Goal: Information Seeking & Learning: Learn about a topic

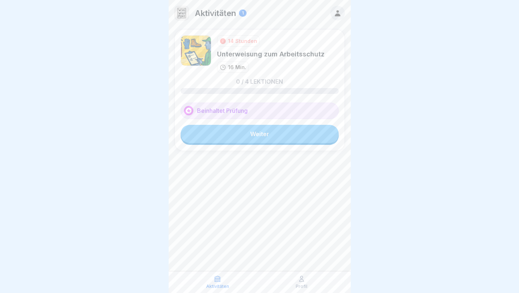
click at [271, 133] on link "Weiter" at bounding box center [260, 134] width 158 height 18
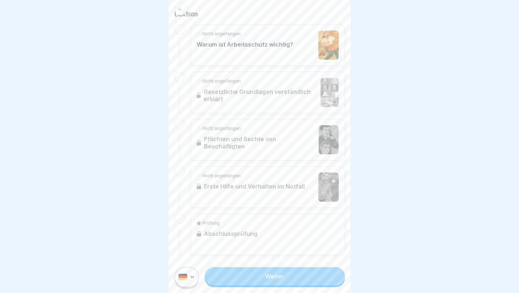
scroll to position [177, 0]
click at [270, 284] on link "Weiter" at bounding box center [275, 276] width 140 height 18
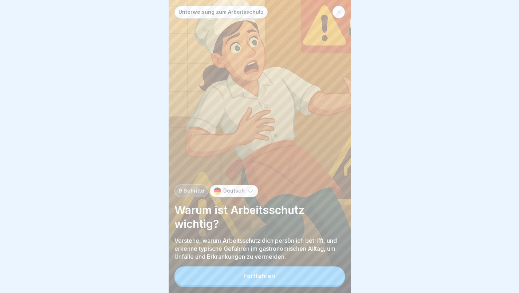
scroll to position [5, 0]
click at [265, 278] on div "Fortfahren" at bounding box center [259, 276] width 31 height 7
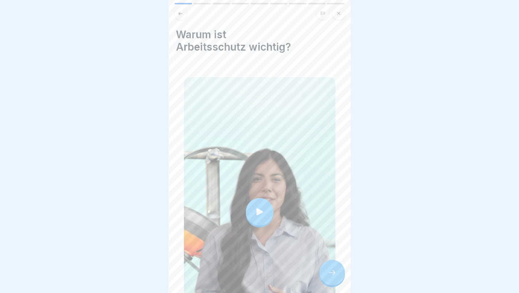
click at [255, 207] on icon at bounding box center [260, 212] width 10 height 10
click at [329, 276] on icon at bounding box center [332, 273] width 9 height 9
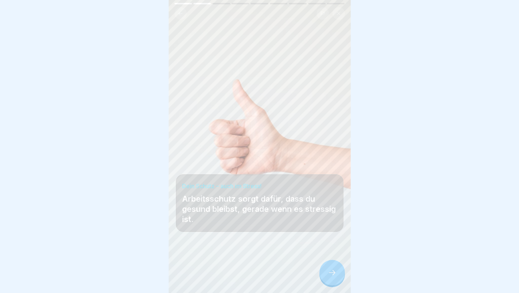
click at [335, 272] on icon at bounding box center [332, 273] width 9 height 9
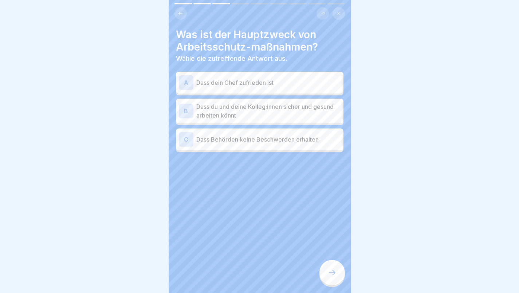
scroll to position [0, 0]
click at [265, 112] on p "Dass du und deine Kolleg:innen sicher und gesund arbeiten könnt" at bounding box center [268, 110] width 144 height 17
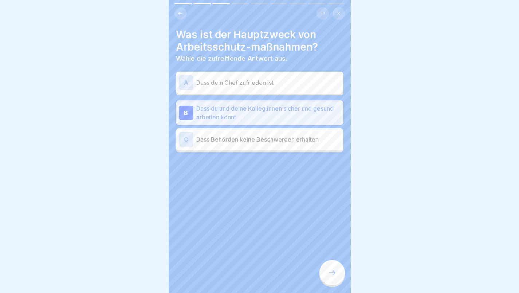
click at [332, 277] on icon at bounding box center [332, 273] width 9 height 9
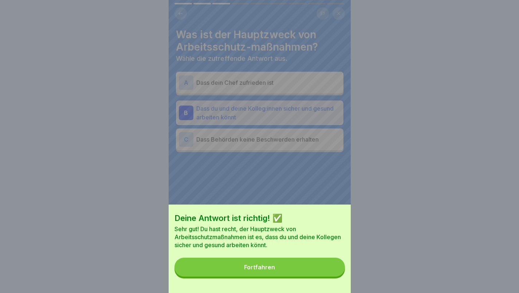
click at [260, 271] on div "Fortfahren" at bounding box center [259, 267] width 31 height 7
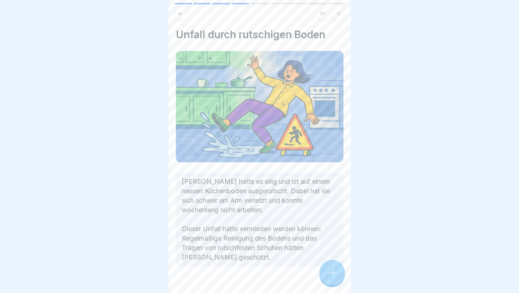
click at [334, 277] on icon at bounding box center [332, 273] width 9 height 9
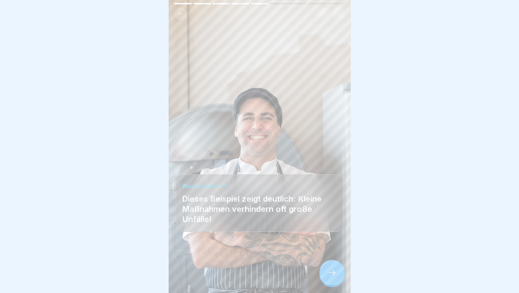
scroll to position [5, 0]
click at [330, 271] on icon at bounding box center [332, 273] width 9 height 9
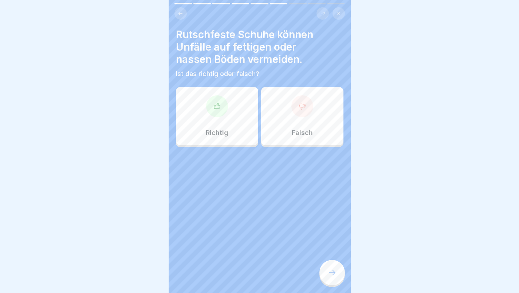
click at [212, 119] on div "Richtig" at bounding box center [217, 116] width 82 height 58
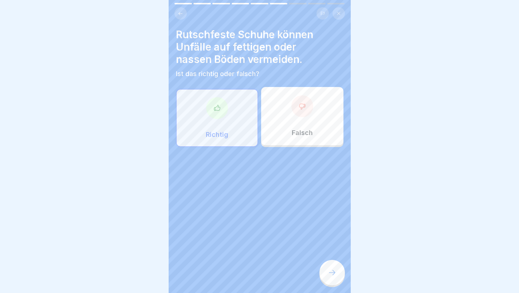
click at [337, 273] on div at bounding box center [333, 273] width 26 height 26
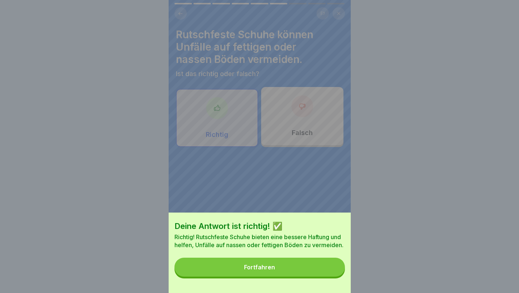
click at [275, 269] on button "Fortfahren" at bounding box center [260, 267] width 171 height 19
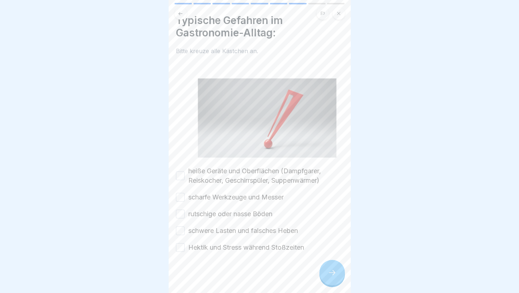
scroll to position [14, 0]
click at [179, 172] on button "heiße Geräte und Oberflächen (Dampfgarer, Reiskocher, Geschirrspüler, Suppenwär…" at bounding box center [180, 176] width 9 height 9
click at [179, 194] on button "scharfe Werkzeuge und Messer" at bounding box center [180, 198] width 9 height 9
click at [179, 212] on div "heiße Geräte und Oberflächen (Dampfgarer, Reiskocher, Geschirrspüler, Suppenwär…" at bounding box center [260, 210] width 168 height 86
click at [180, 210] on button "rutschige oder nasse Böden" at bounding box center [180, 214] width 9 height 9
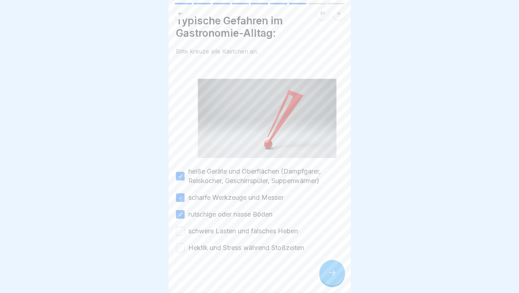
click at [177, 227] on button "schwere Lasten und falsches Heben" at bounding box center [180, 231] width 9 height 9
click at [182, 244] on button "Hektik und Stress während Stoßzeiten" at bounding box center [180, 248] width 9 height 9
click at [328, 271] on div at bounding box center [333, 273] width 26 height 26
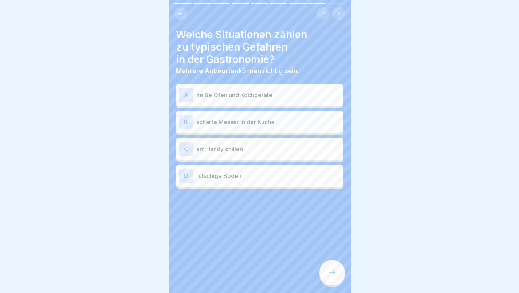
click at [253, 91] on p "heiße Öfen und Kochgeräte" at bounding box center [268, 95] width 144 height 9
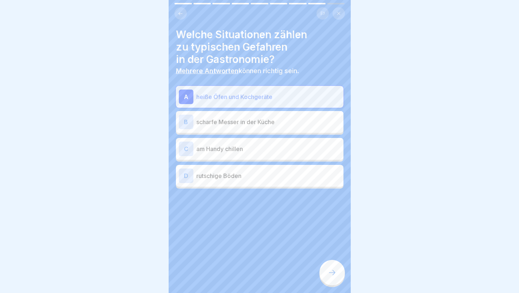
click at [247, 118] on p "scharfe Messer in der Küche" at bounding box center [268, 122] width 144 height 9
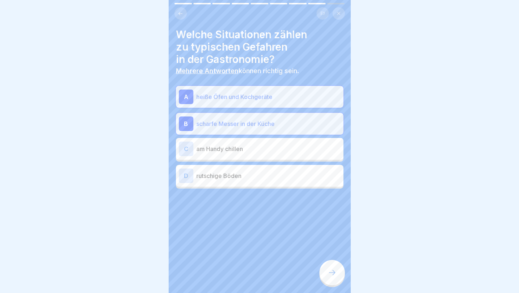
click at [238, 172] on p "rutschige Böden" at bounding box center [268, 176] width 144 height 9
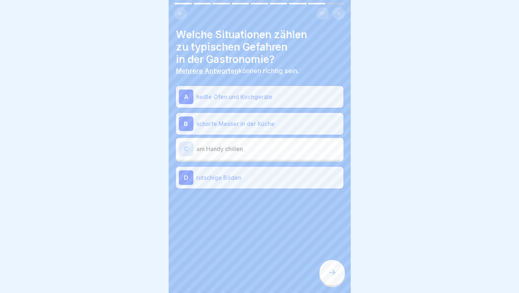
click at [332, 270] on icon at bounding box center [332, 273] width 9 height 9
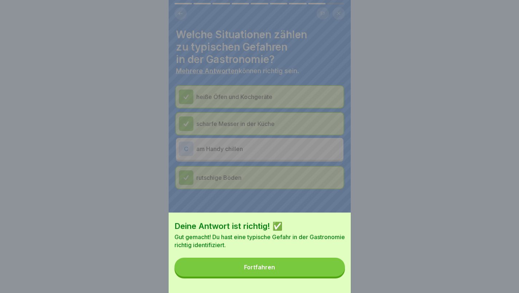
click at [257, 270] on button "Fortfahren" at bounding box center [260, 267] width 171 height 19
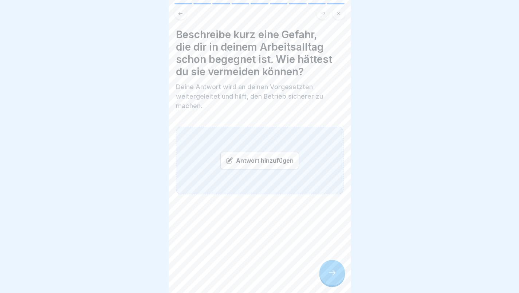
click at [262, 155] on div "Antwort hinzufügen" at bounding box center [259, 160] width 79 height 17
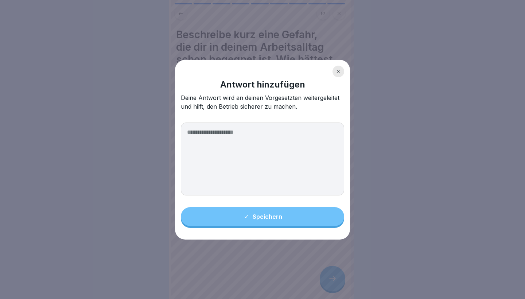
click at [338, 71] on icon at bounding box center [338, 71] width 3 height 3
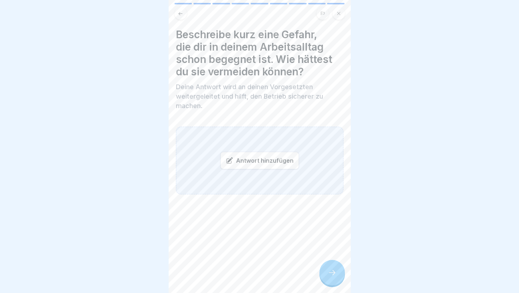
click at [336, 277] on icon at bounding box center [332, 273] width 9 height 9
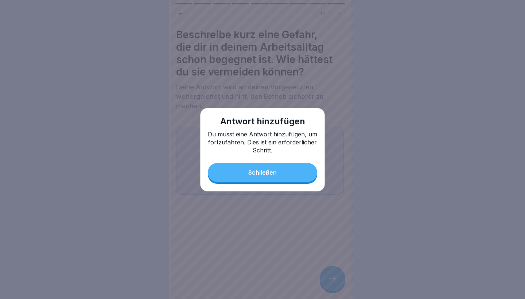
click at [265, 176] on button "Schließen" at bounding box center [262, 172] width 109 height 19
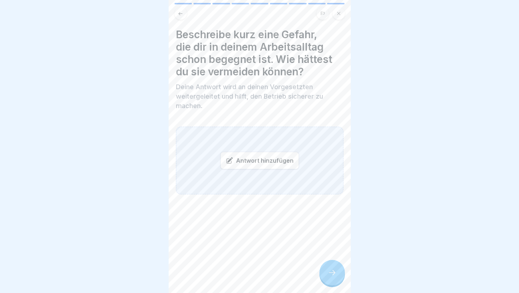
click at [268, 161] on div "Antwort hinzufügen" at bounding box center [259, 160] width 79 height 17
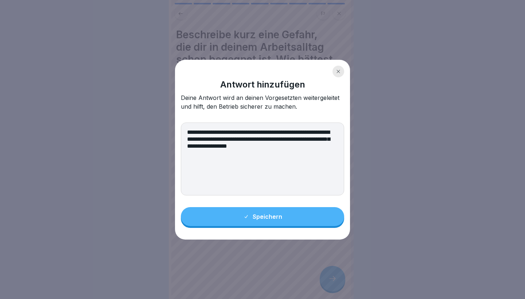
click at [244, 147] on textarea "**********" at bounding box center [262, 158] width 163 height 73
type textarea "**********"
click at [275, 216] on div "Speichern" at bounding box center [262, 216] width 39 height 7
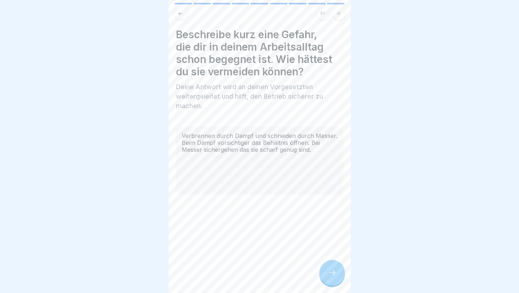
click at [336, 277] on icon at bounding box center [332, 273] width 9 height 9
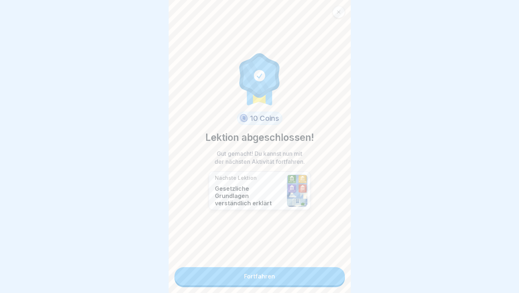
click at [271, 275] on link "Fortfahren" at bounding box center [260, 276] width 171 height 18
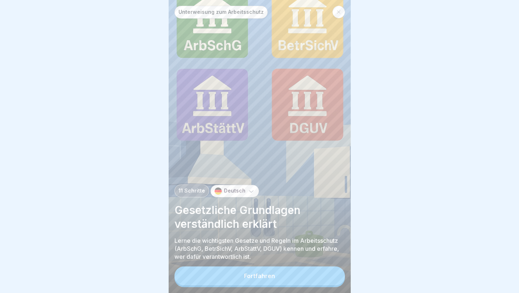
scroll to position [5, 0]
click at [270, 275] on div "Fortfahren" at bounding box center [259, 276] width 31 height 7
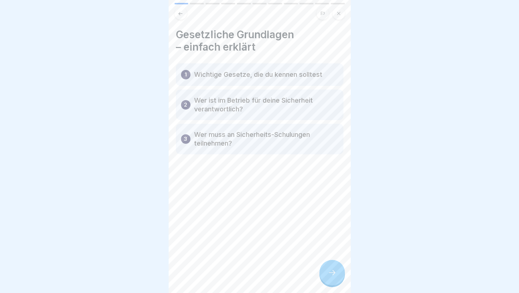
click at [334, 274] on icon at bounding box center [332, 272] width 7 height 5
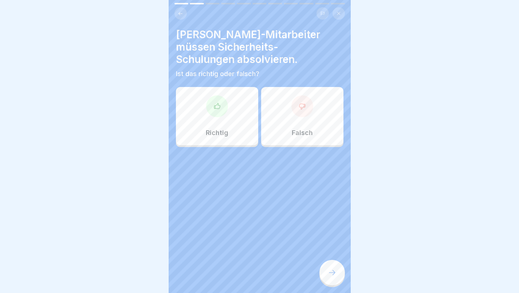
click at [315, 114] on div "Falsch" at bounding box center [302, 116] width 82 height 58
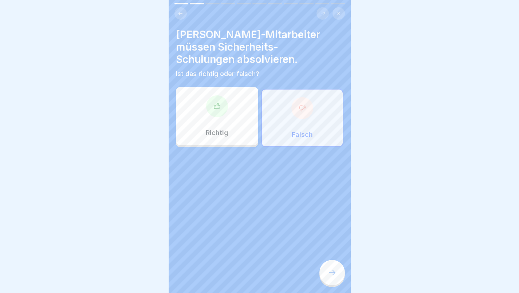
click at [330, 272] on icon at bounding box center [332, 273] width 9 height 9
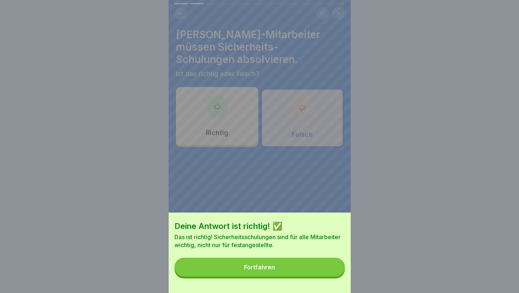
click at [280, 272] on button "Fortfahren" at bounding box center [260, 267] width 171 height 19
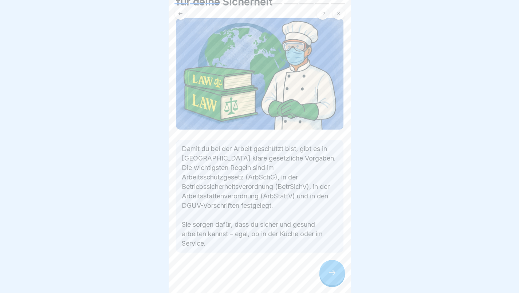
scroll to position [45, 0]
click at [332, 276] on icon at bounding box center [332, 273] width 9 height 9
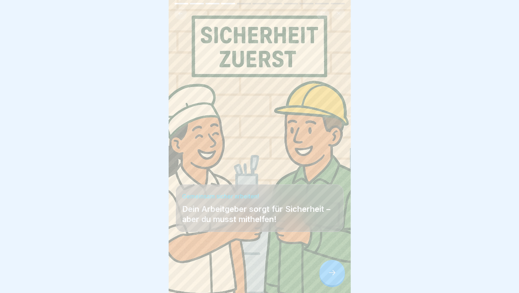
click at [329, 269] on div at bounding box center [333, 273] width 26 height 26
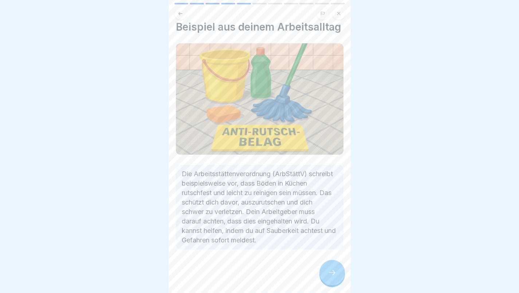
scroll to position [16, 0]
click at [328, 274] on icon at bounding box center [332, 273] width 9 height 9
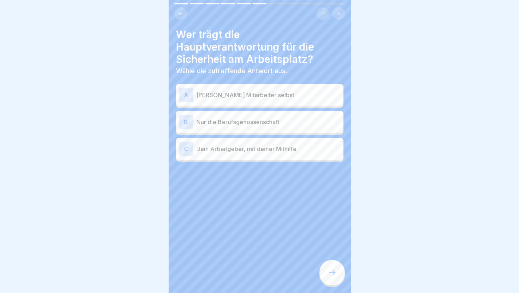
click at [260, 148] on div "C Dein Arbeitgeber, mit deiner Mithilfe" at bounding box center [260, 149] width 162 height 15
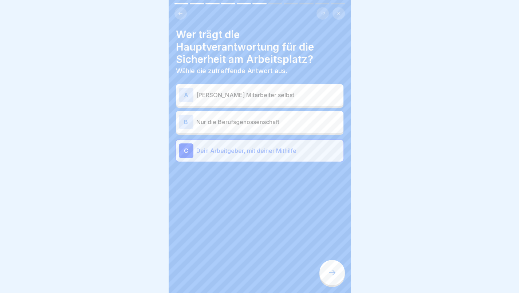
click at [332, 276] on icon at bounding box center [332, 273] width 9 height 9
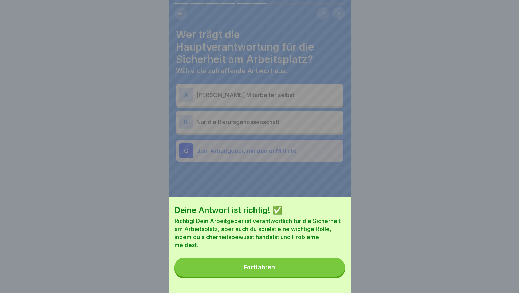
click at [275, 271] on div "Fortfahren" at bounding box center [259, 267] width 31 height 7
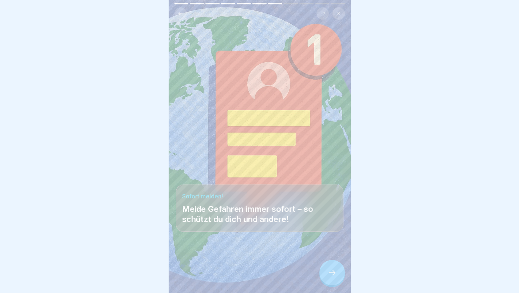
click at [332, 276] on icon at bounding box center [332, 273] width 9 height 9
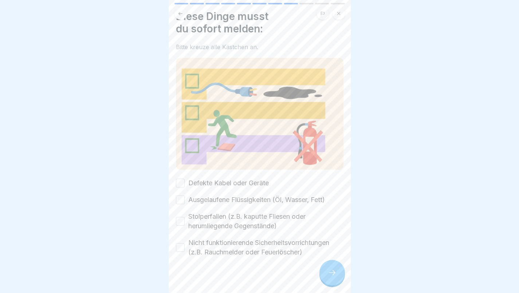
scroll to position [19, 0]
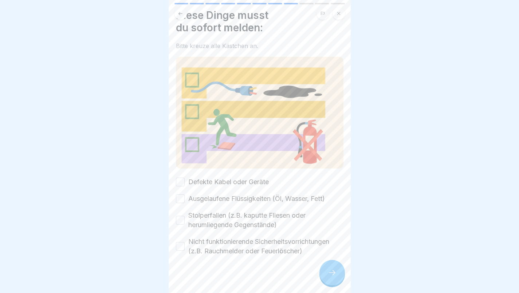
click at [183, 178] on button "Defekte Kabel oder Geräte" at bounding box center [180, 182] width 9 height 9
click at [180, 195] on button "Ausgelaufene Flüssigkeiten (Öl, Wasser, Fett)" at bounding box center [180, 199] width 9 height 9
click at [180, 216] on button "Stolperfallen (z.B. kaputte Fliesen oder herumliegende Gegenstände)" at bounding box center [180, 220] width 9 height 9
click at [181, 242] on button "Nicht funktionierende Sicherheitsvorrichtungen (z.B. Rauchmelder oder Feuerlösc…" at bounding box center [180, 246] width 9 height 9
click at [331, 272] on icon at bounding box center [332, 273] width 9 height 9
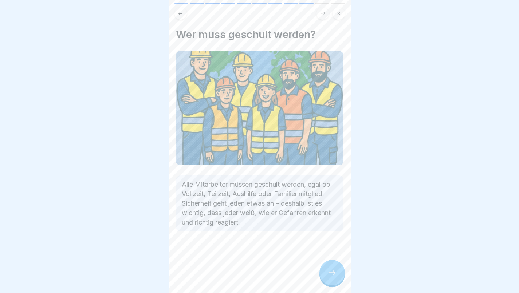
click at [332, 267] on div at bounding box center [333, 273] width 26 height 26
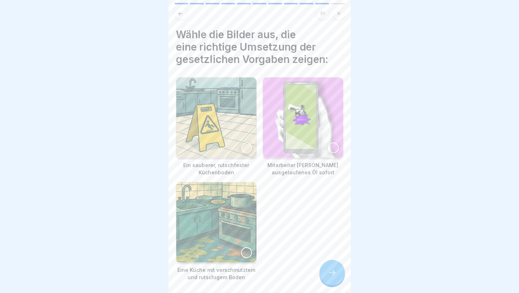
scroll to position [1, 0]
click at [245, 146] on div at bounding box center [246, 147] width 11 height 11
click at [329, 145] on div at bounding box center [333, 147] width 11 height 11
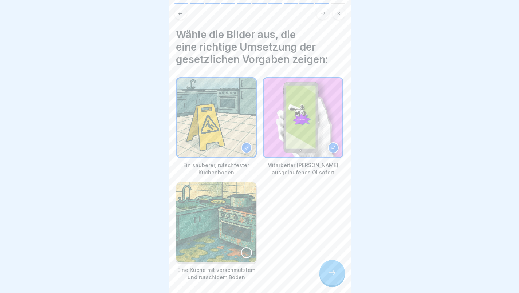
click at [241, 247] on div at bounding box center [246, 252] width 11 height 11
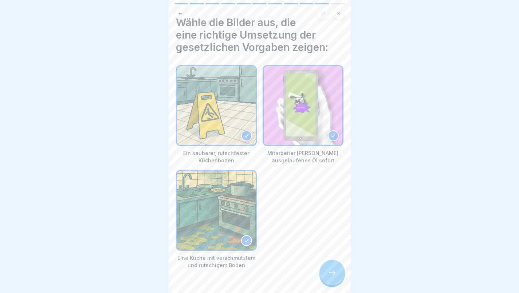
scroll to position [13, 0]
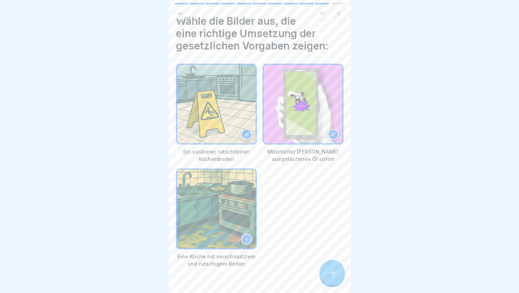
click at [244, 237] on icon at bounding box center [246, 239] width 5 height 5
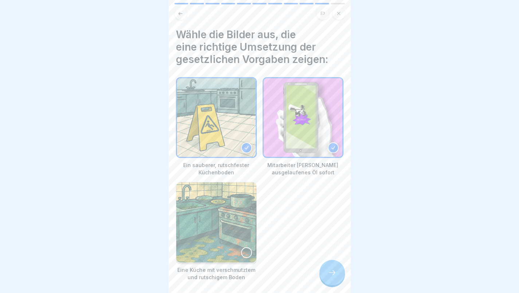
scroll to position [0, 0]
click at [328, 272] on div at bounding box center [333, 273] width 26 height 26
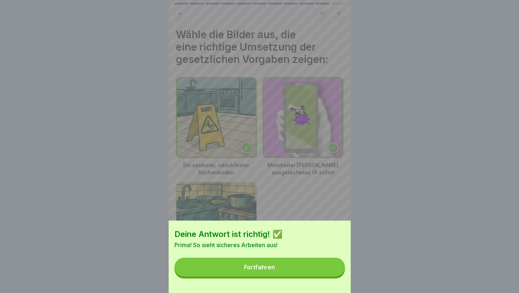
click at [261, 271] on div "Fortfahren" at bounding box center [259, 267] width 31 height 7
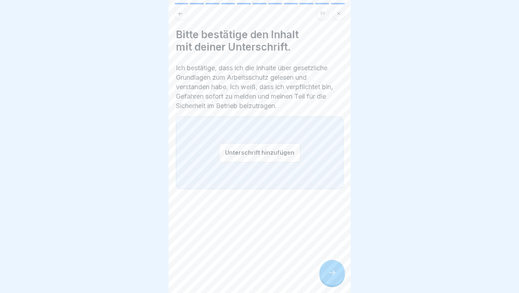
click at [253, 153] on button "Unterschrift hinzufügen" at bounding box center [260, 152] width 82 height 19
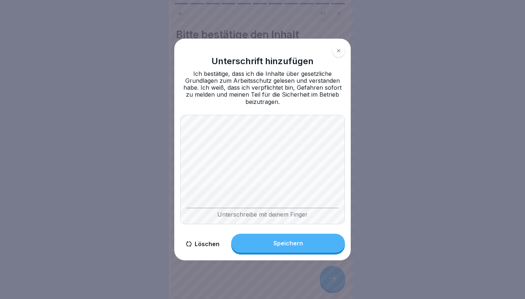
click at [201, 242] on button "Löschen" at bounding box center [202, 244] width 45 height 21
click at [206, 242] on button "Löschen" at bounding box center [202, 244] width 45 height 21
click at [199, 245] on button "Löschen" at bounding box center [202, 244] width 45 height 21
click at [206, 243] on button "Löschen" at bounding box center [202, 244] width 45 height 21
click at [204, 245] on button "Löschen" at bounding box center [202, 244] width 45 height 21
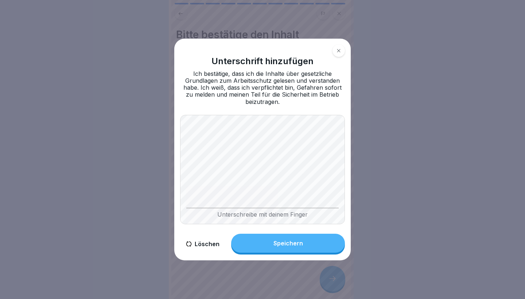
click at [203, 244] on button "Löschen" at bounding box center [202, 244] width 45 height 21
click at [207, 247] on button "Löschen" at bounding box center [202, 244] width 45 height 21
click at [205, 243] on button "Löschen" at bounding box center [202, 244] width 45 height 21
click at [272, 246] on button "Speichern" at bounding box center [288, 243] width 114 height 19
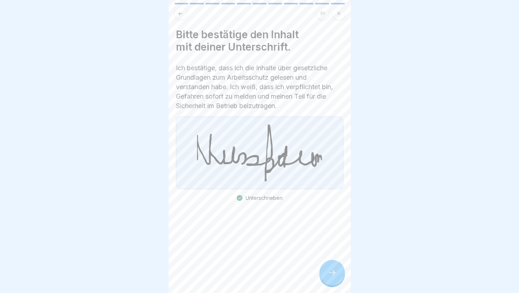
click at [333, 275] on div at bounding box center [333, 273] width 26 height 26
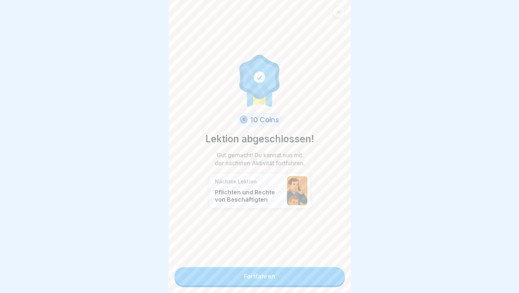
click at [266, 278] on link "Fortfahren" at bounding box center [260, 276] width 171 height 18
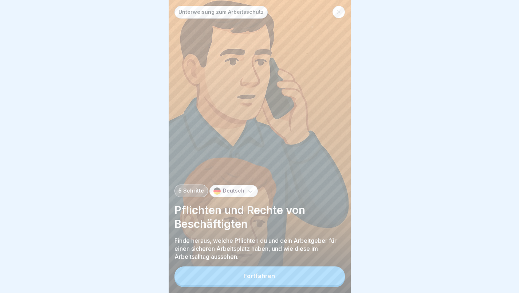
scroll to position [5, 0]
click at [263, 278] on div "Fortfahren" at bounding box center [259, 276] width 31 height 7
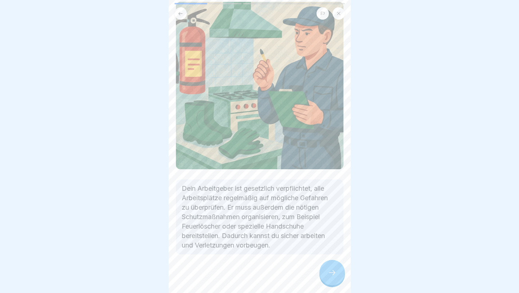
scroll to position [49, 0]
click at [329, 273] on icon at bounding box center [332, 273] width 9 height 9
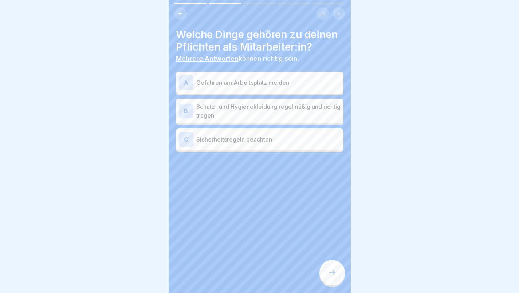
scroll to position [4, 0]
click at [244, 87] on p "Gefahren am Arbeitsplatz melden" at bounding box center [268, 82] width 144 height 9
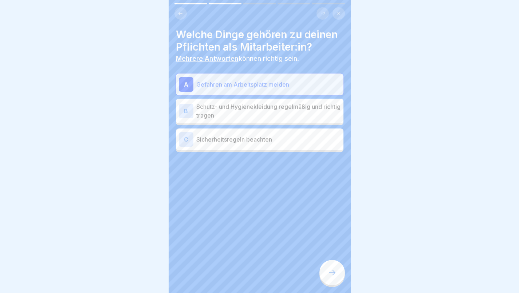
click at [245, 118] on p "Schutz- und Hygienekleidung regelmäßig und richtig tragen" at bounding box center [268, 110] width 144 height 17
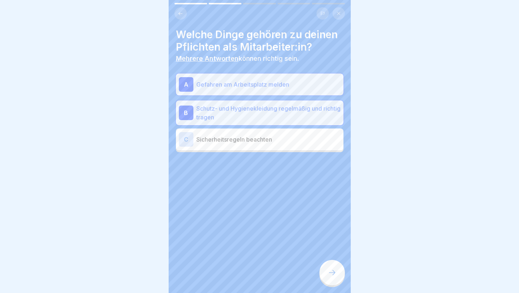
click at [244, 144] on p "Sicherheitsregeln beachten" at bounding box center [268, 139] width 144 height 9
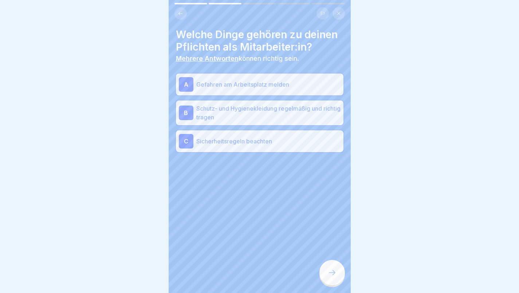
click at [332, 280] on div at bounding box center [333, 273] width 26 height 26
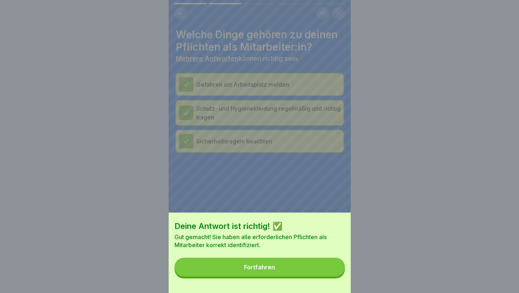
click at [260, 271] on div "Fortfahren" at bounding box center [259, 267] width 31 height 7
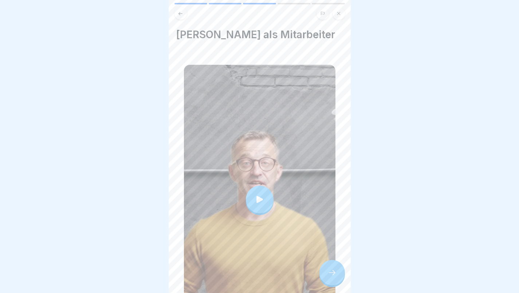
click at [257, 196] on icon at bounding box center [260, 199] width 7 height 7
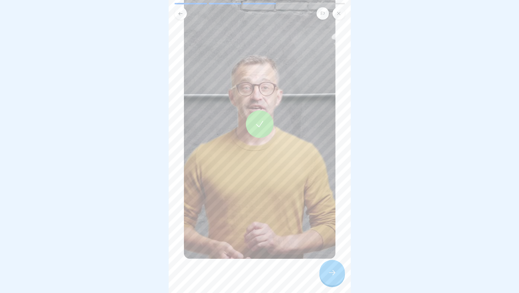
scroll to position [75, 0]
click at [329, 271] on div at bounding box center [333, 273] width 26 height 26
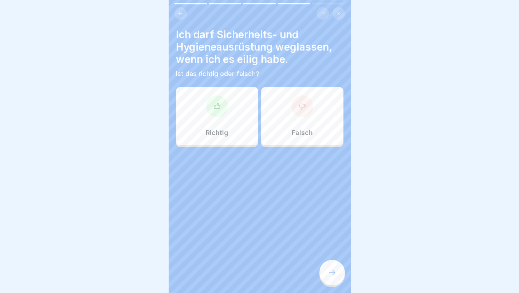
click at [303, 117] on div "Falsch" at bounding box center [302, 116] width 82 height 58
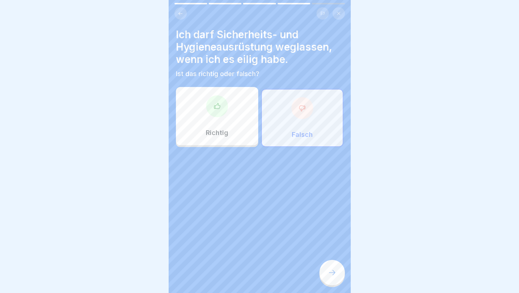
click at [331, 269] on div at bounding box center [333, 273] width 26 height 26
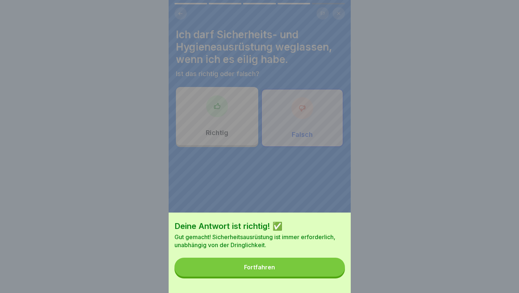
click at [261, 271] on div "Fortfahren" at bounding box center [259, 267] width 31 height 7
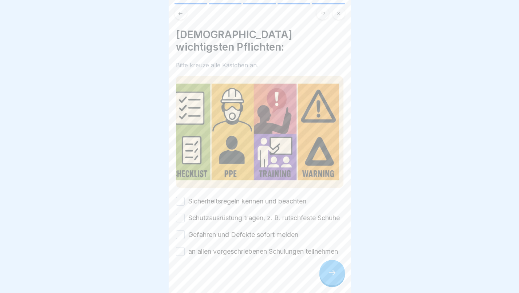
click at [180, 197] on button "Sicherheitsregeln kennen und beachten" at bounding box center [180, 201] width 9 height 9
click at [181, 214] on button "Schutzausrüstung tragen, z. B. rutschfeste Schuhe" at bounding box center [180, 218] width 9 height 9
click at [180, 231] on button "Gefahren und Defekte sofort melden" at bounding box center [180, 235] width 9 height 9
click at [181, 247] on button "an allen vorgeschriebenen Schulungen teilnehmen" at bounding box center [180, 251] width 9 height 9
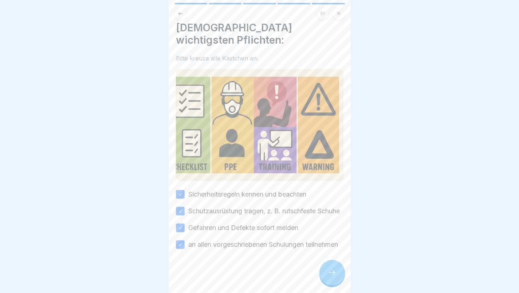
scroll to position [9, 0]
click at [328, 273] on div at bounding box center [333, 273] width 26 height 26
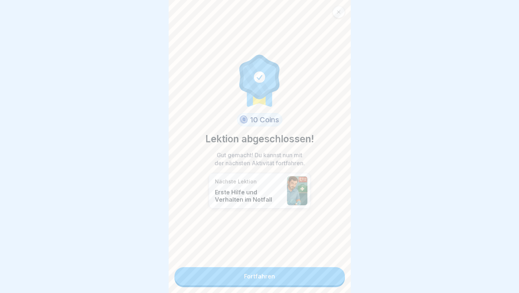
scroll to position [5, 0]
click at [277, 270] on link "Fortfahren" at bounding box center [260, 276] width 171 height 18
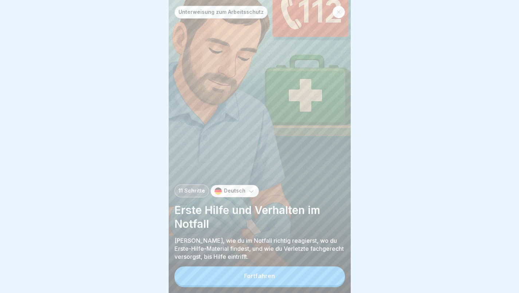
scroll to position [5, 0]
click at [265, 277] on div "Fortfahren" at bounding box center [259, 276] width 31 height 7
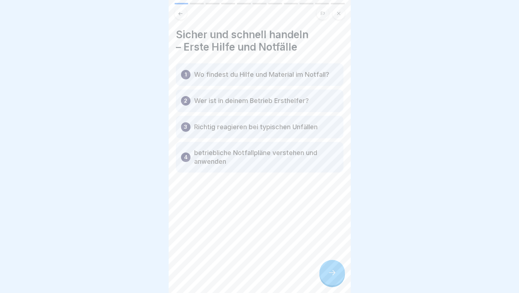
scroll to position [0, 0]
click at [335, 277] on icon at bounding box center [332, 273] width 9 height 9
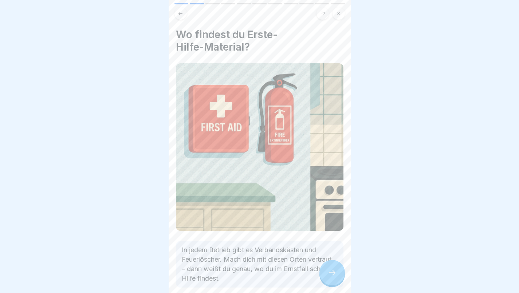
click at [334, 274] on div at bounding box center [333, 273] width 26 height 26
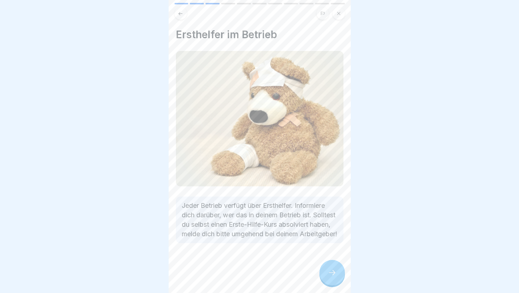
click at [335, 277] on icon at bounding box center [332, 273] width 9 height 9
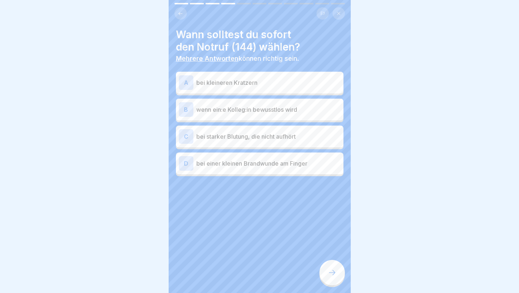
click at [281, 110] on p "wenn ein:e Kolleg:in bewusstlos wird" at bounding box center [268, 109] width 144 height 9
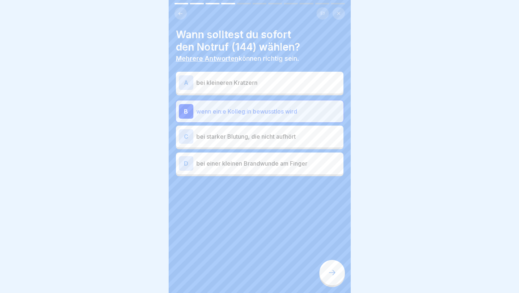
click at [266, 137] on p "bei starker Blutung, die nicht aufhört" at bounding box center [268, 136] width 144 height 9
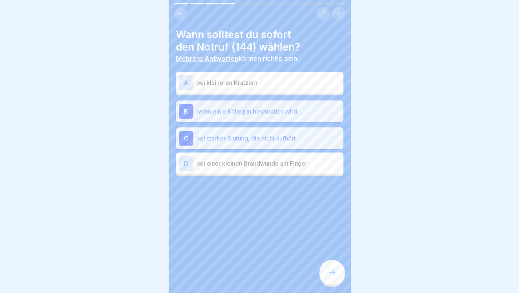
click at [329, 274] on div at bounding box center [333, 273] width 26 height 26
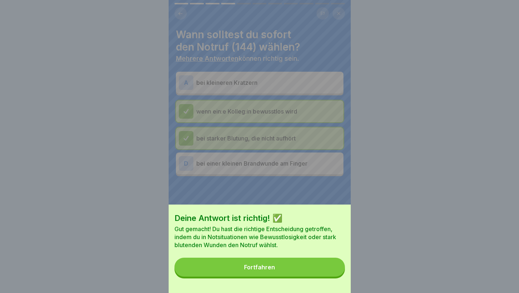
click at [251, 271] on div "Fortfahren" at bounding box center [259, 267] width 31 height 7
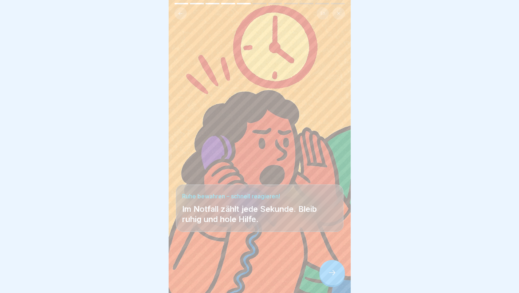
click at [335, 276] on icon at bounding box center [332, 273] width 9 height 9
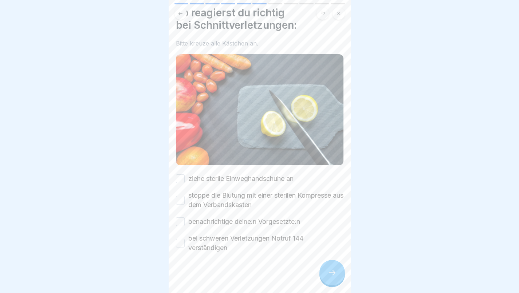
scroll to position [22, 0]
click at [180, 176] on button "ziehe sterile Einweghandschuhe an" at bounding box center [180, 179] width 9 height 9
click at [179, 199] on button "stoppe die Blutung mit einer sterilen Kompresse aus dem Verbandskasten" at bounding box center [180, 200] width 9 height 9
click at [181, 219] on button "benachrichtige deine:n Vorgesetzte:n" at bounding box center [180, 222] width 9 height 9
click at [183, 240] on button "bei schweren Verletzungen Notruf 144 verständigen" at bounding box center [180, 243] width 9 height 9
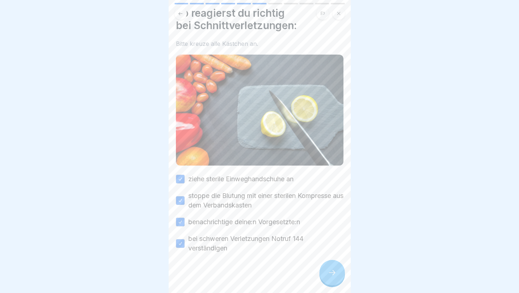
click at [327, 274] on div at bounding box center [333, 273] width 26 height 26
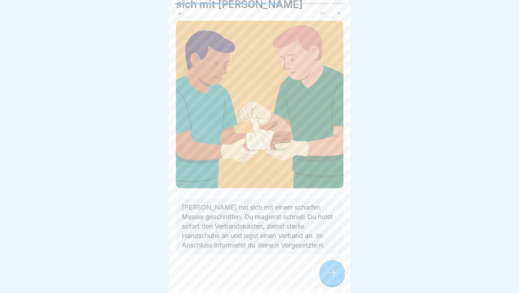
scroll to position [42, 0]
click at [330, 277] on icon at bounding box center [332, 273] width 9 height 9
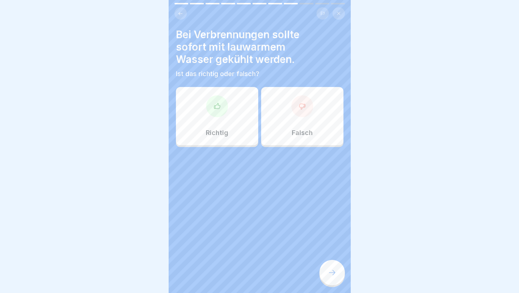
click at [293, 112] on div at bounding box center [303, 106] width 22 height 22
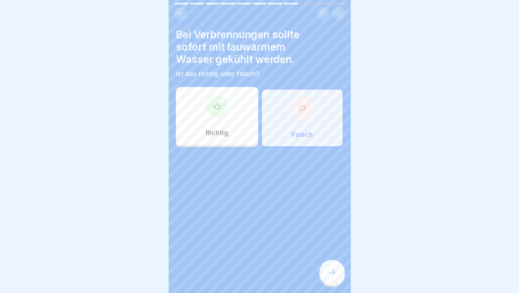
click at [331, 277] on icon at bounding box center [332, 273] width 9 height 9
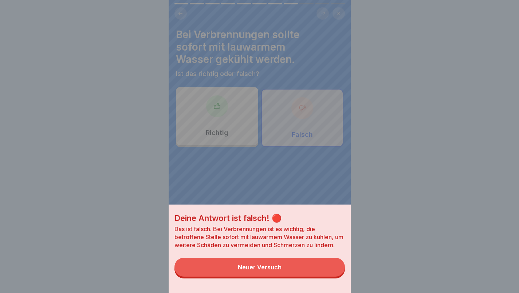
click at [289, 273] on button "Neuer Versuch" at bounding box center [260, 267] width 171 height 19
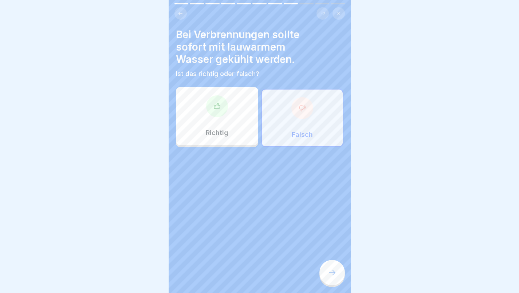
click at [220, 130] on p "Richtig" at bounding box center [217, 133] width 23 height 8
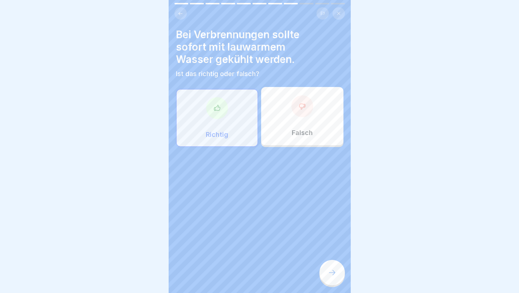
click at [329, 277] on icon at bounding box center [332, 273] width 9 height 9
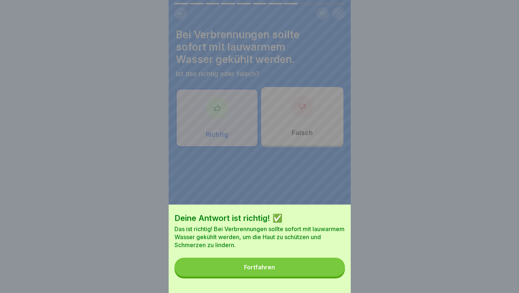
click at [261, 271] on div "Fortfahren" at bounding box center [259, 267] width 31 height 7
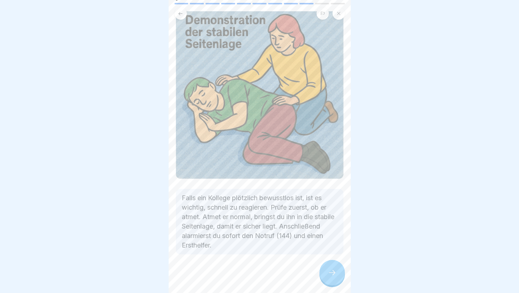
scroll to position [52, 0]
click at [335, 277] on icon at bounding box center [332, 273] width 9 height 9
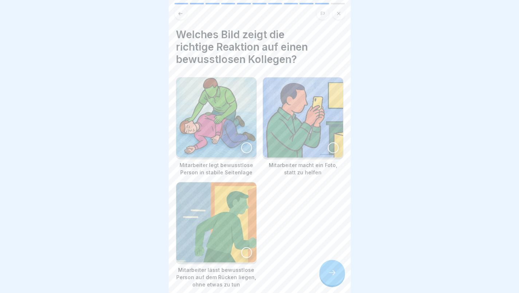
click at [241, 142] on div at bounding box center [246, 147] width 11 height 11
click at [330, 277] on icon at bounding box center [332, 273] width 9 height 9
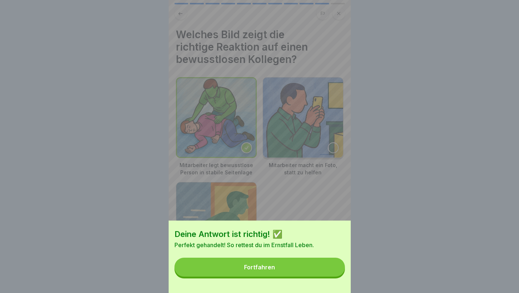
click at [275, 271] on div "Fortfahren" at bounding box center [259, 267] width 31 height 7
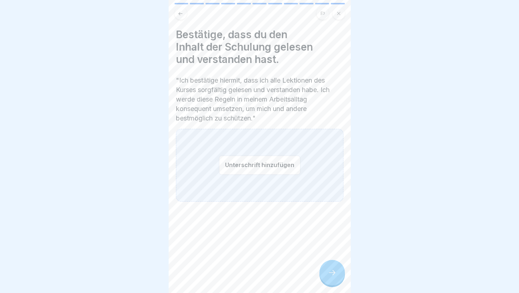
click at [241, 167] on button "Unterschrift hinzufügen" at bounding box center [260, 165] width 82 height 19
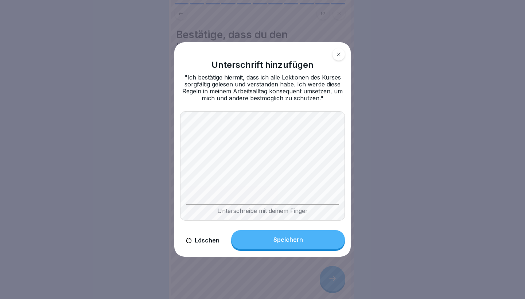
click at [208, 234] on button "Löschen" at bounding box center [202, 240] width 45 height 21
click at [282, 234] on button "Speichern" at bounding box center [288, 239] width 114 height 19
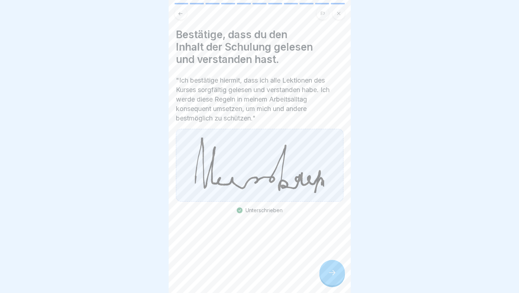
scroll to position [5, 0]
click at [334, 276] on icon at bounding box center [332, 273] width 9 height 9
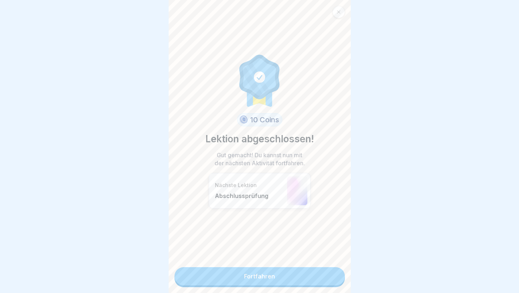
click at [251, 273] on link "Fortfahren" at bounding box center [260, 276] width 171 height 18
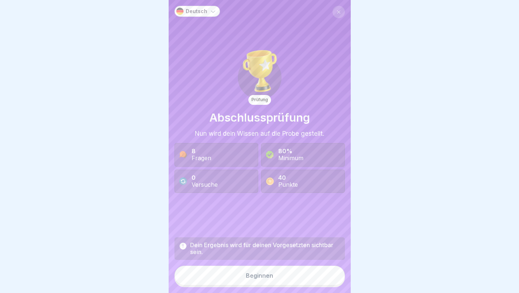
scroll to position [5, 0]
click at [248, 276] on div "Beginnen" at bounding box center [259, 276] width 27 height 7
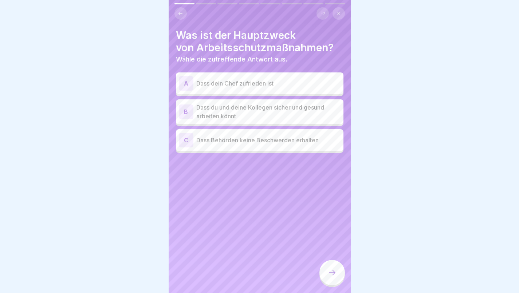
click at [267, 105] on p "Dass du und deine Kollegen sicher und gesund arbeiten könnt" at bounding box center [268, 111] width 144 height 17
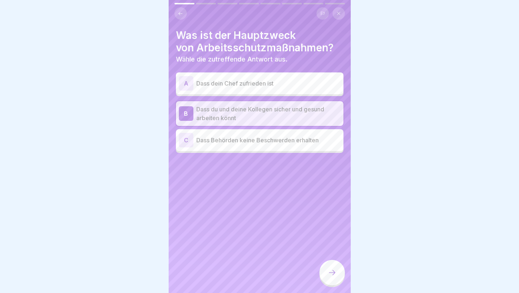
click at [332, 277] on icon at bounding box center [332, 273] width 9 height 9
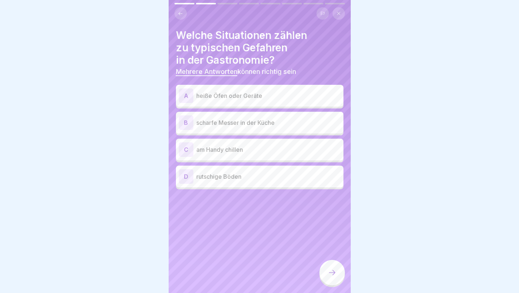
click at [251, 93] on p "heiße Öfen oder Geräte" at bounding box center [268, 95] width 144 height 9
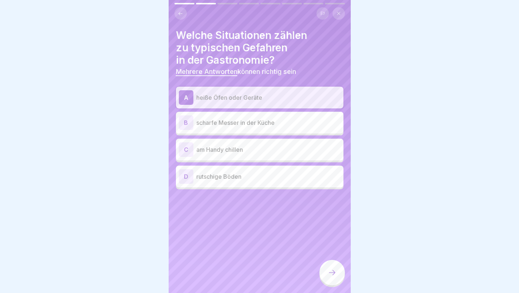
click at [244, 128] on div "A heiße Öfen oder Geräte B scharfe Messer in der Küche C am Handy chillen D rut…" at bounding box center [260, 138] width 168 height 103
click at [250, 119] on p "scharfe Messer in der Küche" at bounding box center [268, 122] width 144 height 9
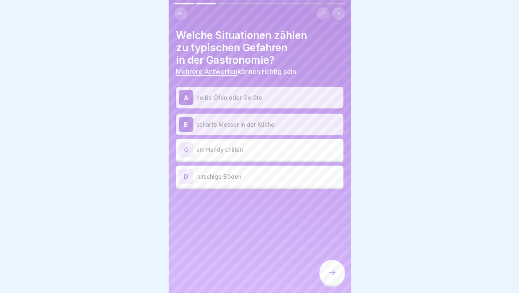
click at [242, 172] on p "rutschige Böden" at bounding box center [268, 176] width 144 height 9
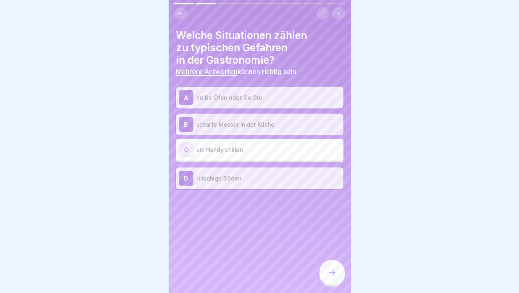
click at [330, 272] on icon at bounding box center [332, 273] width 9 height 9
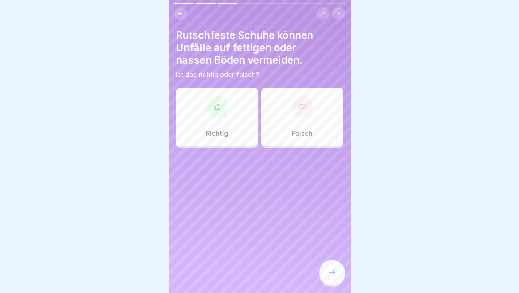
click at [225, 130] on p "Richtig" at bounding box center [217, 134] width 23 height 8
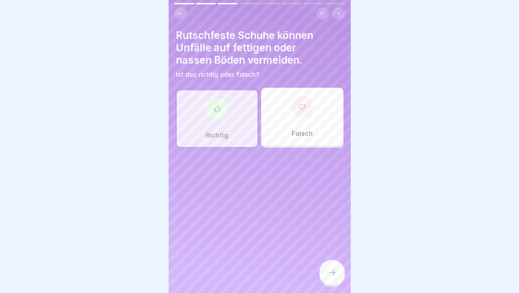
click at [326, 273] on div at bounding box center [333, 273] width 26 height 26
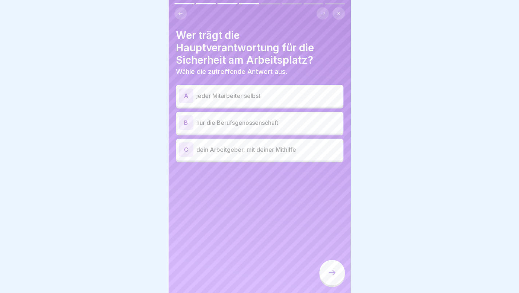
click at [246, 145] on p "dein Arbeitgeber, mit deiner Mithilfe" at bounding box center [268, 149] width 144 height 9
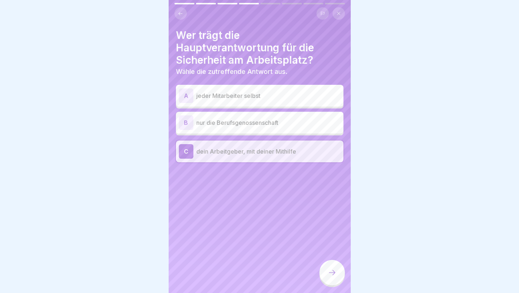
click at [329, 267] on div at bounding box center [333, 273] width 26 height 26
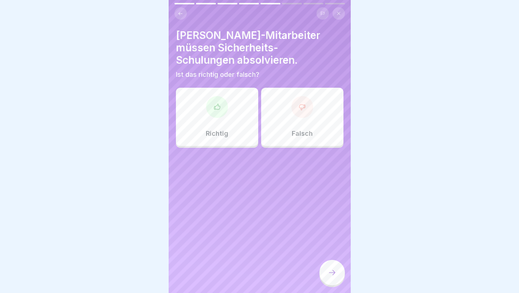
click at [306, 119] on div "Falsch" at bounding box center [302, 117] width 82 height 58
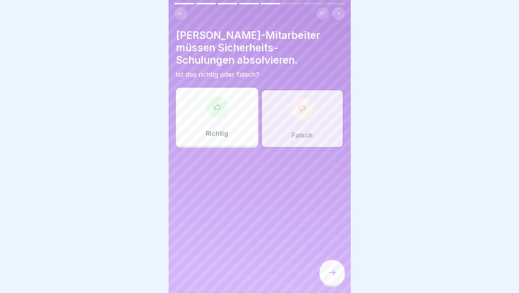
click at [329, 265] on div at bounding box center [333, 273] width 26 height 26
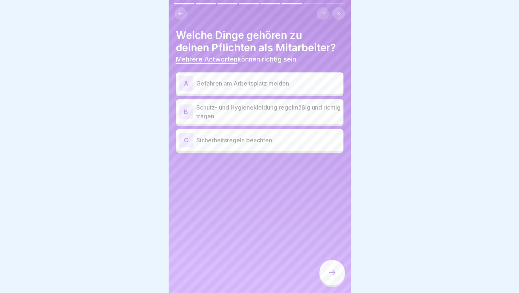
click at [269, 84] on div "A Gefahren am Arbeitsplatz melden" at bounding box center [260, 83] width 162 height 15
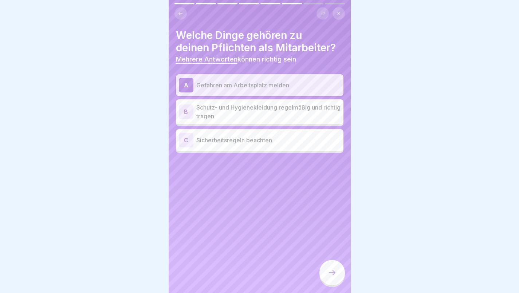
click at [269, 103] on p "Schutz- und Hygienekleidung regelmäßig und richtig tragen" at bounding box center [268, 111] width 144 height 17
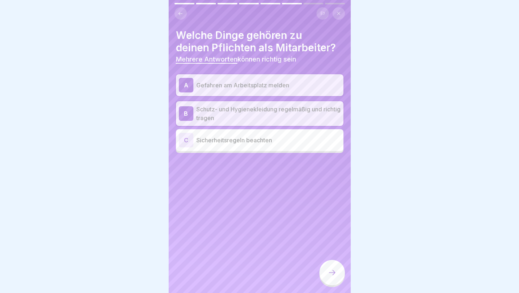
click at [267, 136] on p "Sicherheitsregeln beachten" at bounding box center [268, 140] width 144 height 9
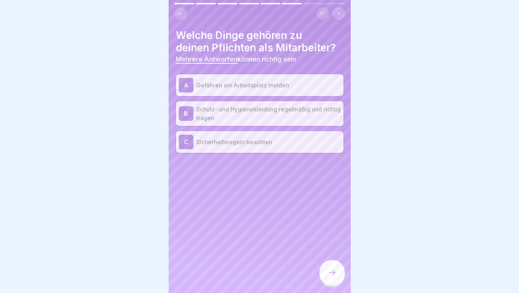
click at [333, 269] on div at bounding box center [333, 273] width 26 height 26
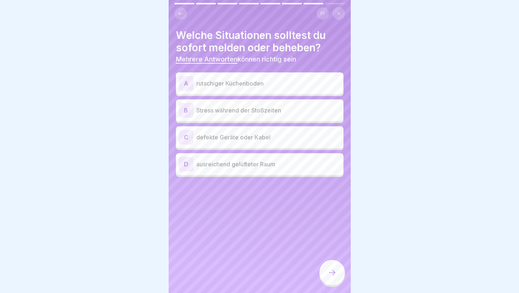
click at [267, 79] on p "rutschiger Küchenboden" at bounding box center [268, 83] width 144 height 9
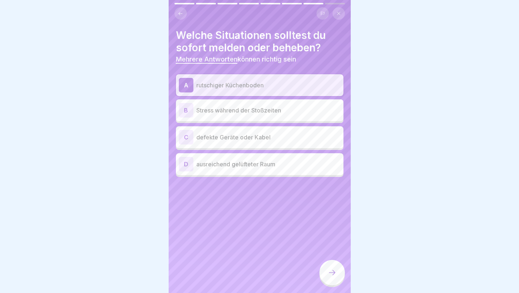
click at [265, 134] on p "defekte Geräte oder Kabel" at bounding box center [268, 137] width 144 height 9
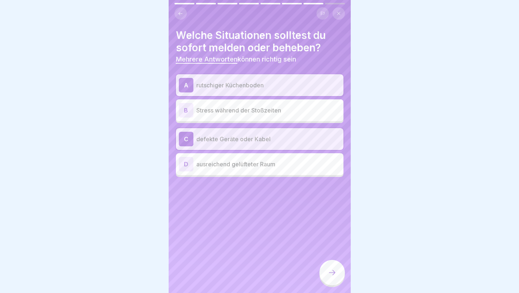
click at [331, 270] on icon at bounding box center [332, 273] width 9 height 9
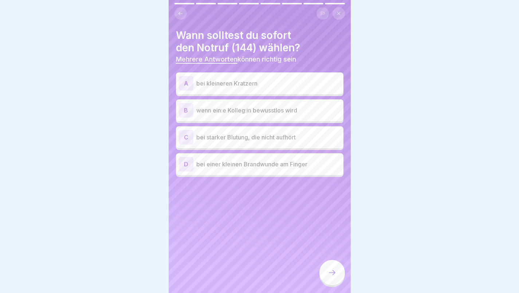
click at [244, 106] on p "wenn ein:e Kolleg:in bewusstlos wird" at bounding box center [268, 110] width 144 height 9
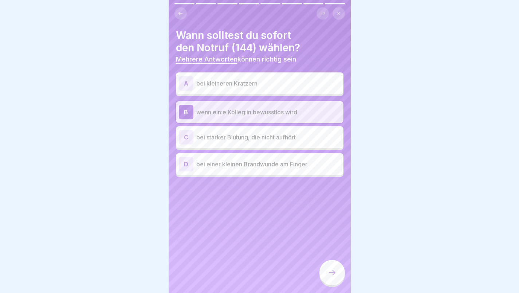
click at [243, 133] on p "bei starker Blutung, die nicht aufhört" at bounding box center [268, 137] width 144 height 9
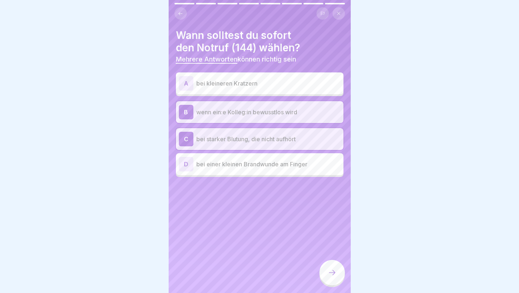
click at [332, 274] on icon at bounding box center [332, 273] width 9 height 9
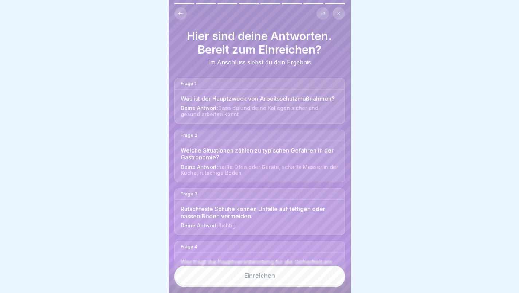
click at [265, 277] on div "Einreichen" at bounding box center [260, 276] width 31 height 7
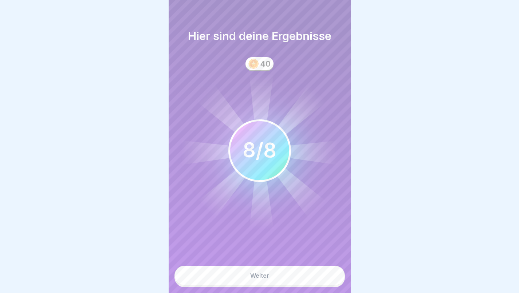
click at [276, 273] on button "Weiter" at bounding box center [260, 276] width 171 height 20
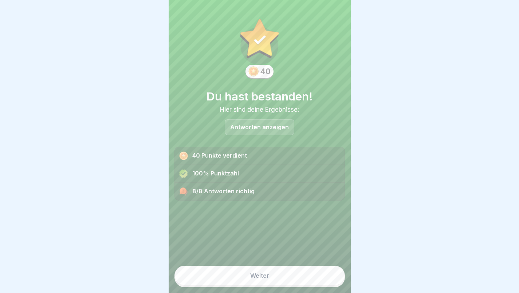
click at [276, 280] on button "Weiter" at bounding box center [260, 276] width 171 height 20
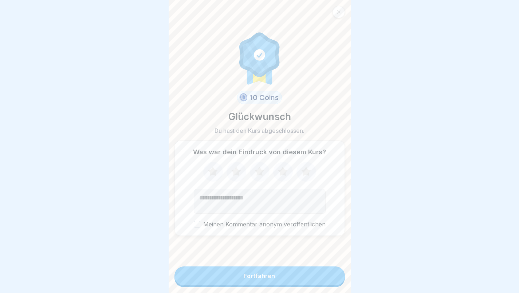
click at [300, 171] on icon at bounding box center [306, 172] width 19 height 19
click at [275, 278] on button "Fortfahren" at bounding box center [260, 276] width 171 height 19
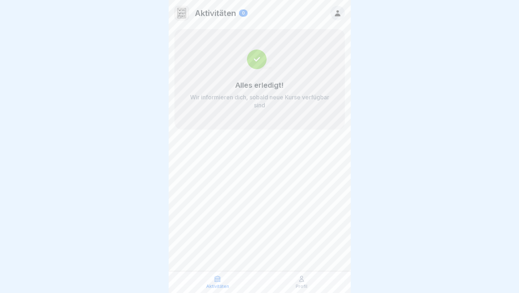
scroll to position [5, 0]
click at [301, 281] on icon at bounding box center [301, 279] width 7 height 7
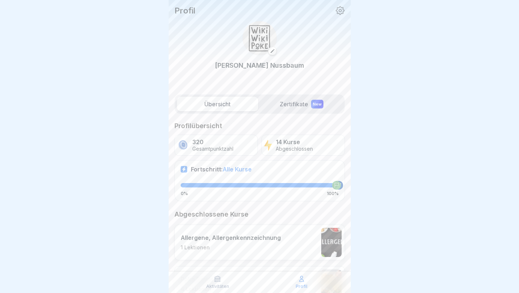
click at [313, 101] on div "New" at bounding box center [317, 104] width 12 height 9
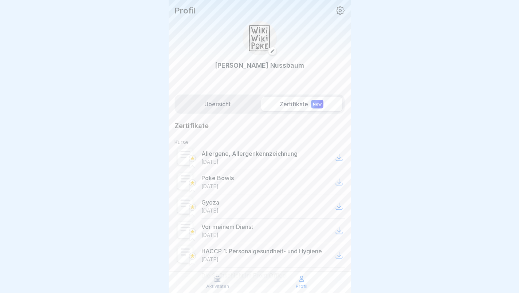
click at [335, 157] on icon at bounding box center [339, 157] width 9 height 9
click at [370, 137] on div at bounding box center [259, 146] width 519 height 293
click at [336, 181] on icon at bounding box center [339, 182] width 9 height 9
click at [335, 207] on icon at bounding box center [339, 206] width 9 height 9
click at [336, 230] on icon at bounding box center [339, 231] width 6 height 6
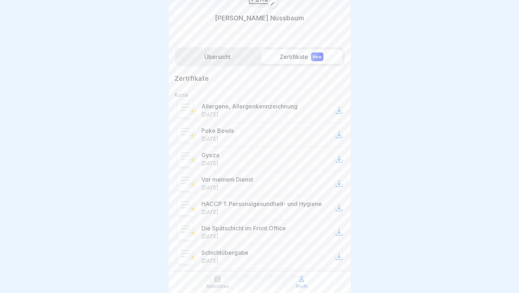
scroll to position [52, 0]
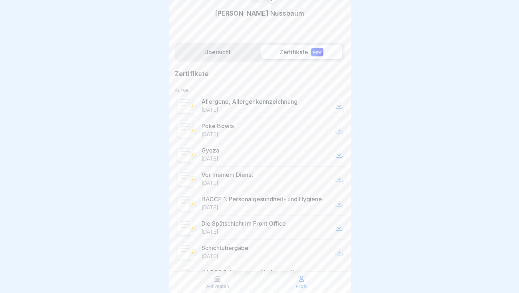
click at [335, 204] on icon at bounding box center [339, 203] width 9 height 9
click at [335, 226] on icon at bounding box center [339, 227] width 9 height 9
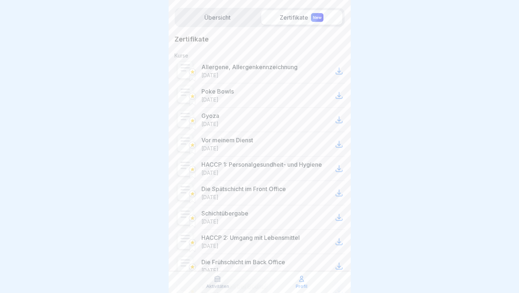
scroll to position [95, 0]
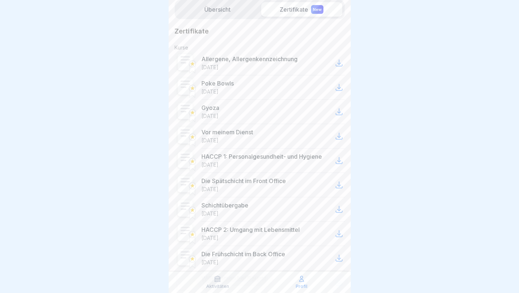
click at [336, 210] on icon at bounding box center [339, 210] width 6 height 6
click at [336, 233] on icon at bounding box center [339, 234] width 6 height 6
click at [335, 260] on icon at bounding box center [339, 258] width 9 height 9
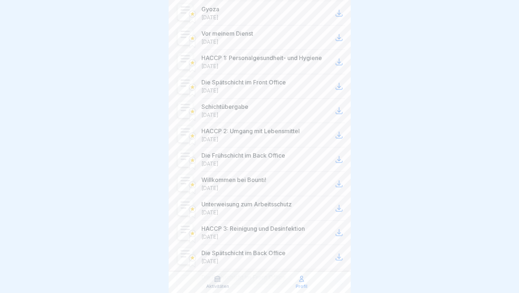
scroll to position [207, 0]
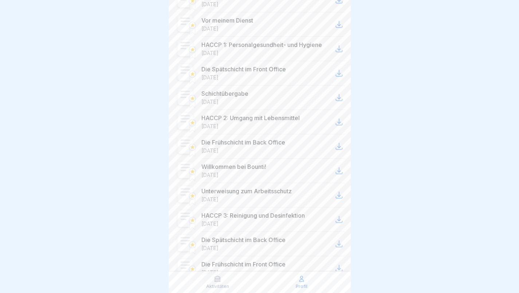
click at [335, 195] on icon at bounding box center [339, 195] width 9 height 9
click at [335, 219] on icon at bounding box center [339, 219] width 9 height 9
click at [335, 245] on icon at bounding box center [339, 244] width 9 height 9
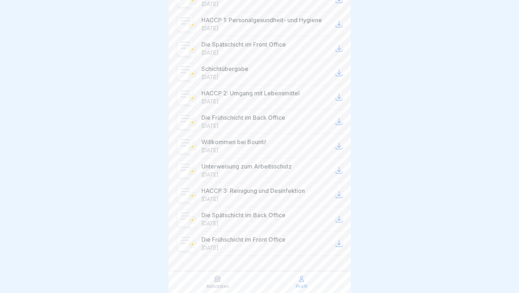
scroll to position [231, 0]
click at [336, 245] on icon at bounding box center [339, 244] width 6 height 6
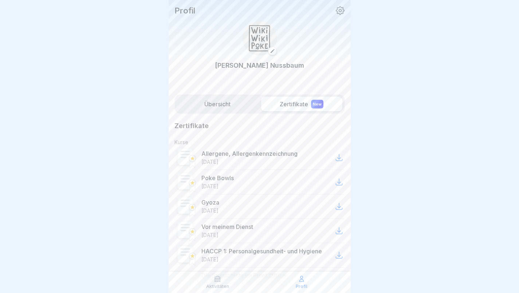
scroll to position [0, 0]
